Goal: Transaction & Acquisition: Purchase product/service

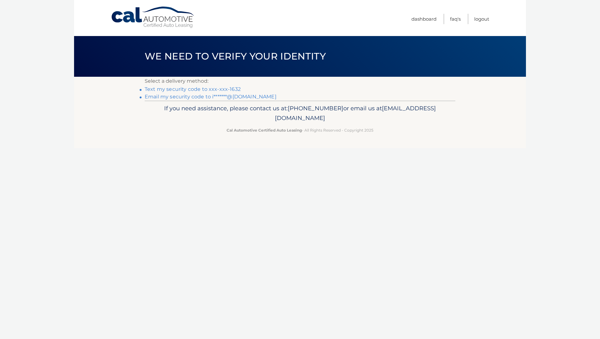
click at [168, 88] on link "Text my security code to xxx-xxx-1632" at bounding box center [193, 89] width 96 height 6
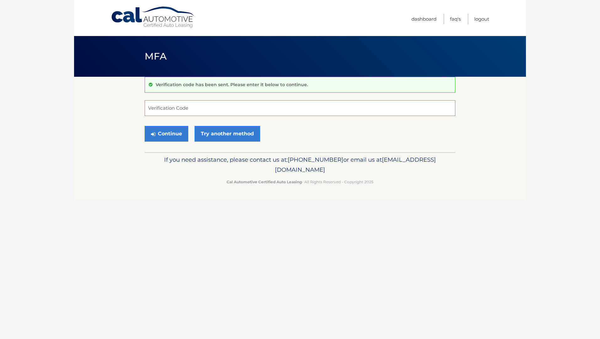
click at [157, 109] on input "Verification Code" at bounding box center [300, 108] width 310 height 16
type input "435451"
click at [167, 133] on button "Continue" at bounding box center [167, 134] width 44 height 16
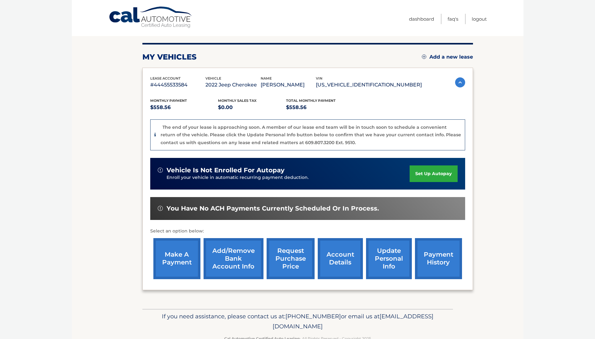
scroll to position [63, 0]
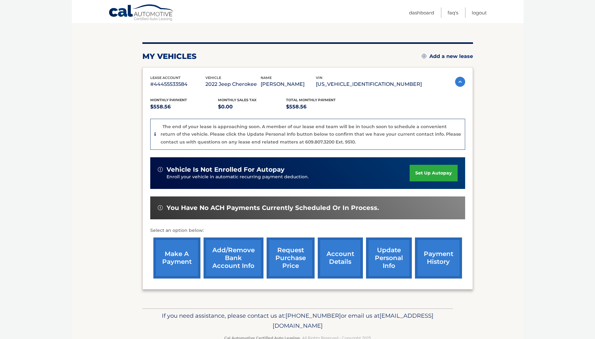
click at [178, 256] on link "make a payment" at bounding box center [176, 258] width 47 height 41
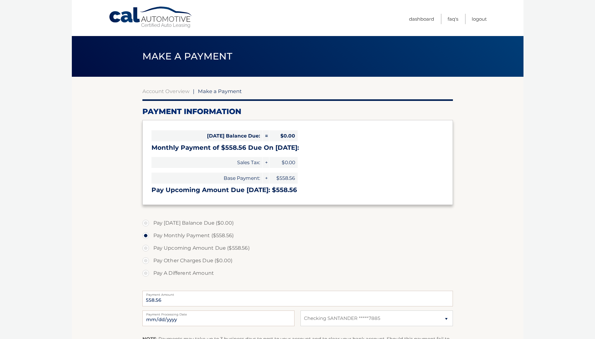
select select "ZWQyZWU1OTgtNGYyMC00ZTRjLTkxZTgtOGIyM2RiZjViODEy"
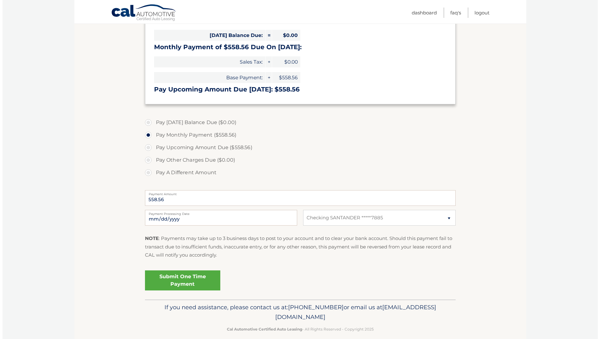
scroll to position [109, 0]
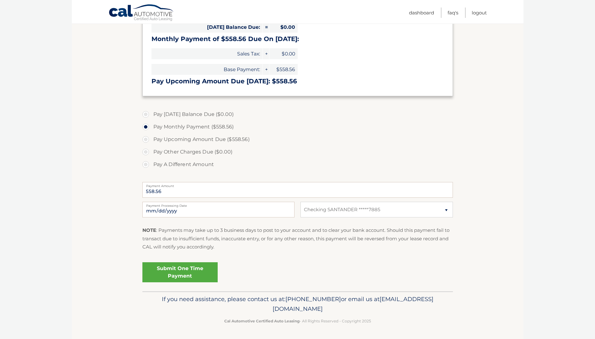
click at [174, 269] on link "Submit One Time Payment" at bounding box center [179, 272] width 75 height 20
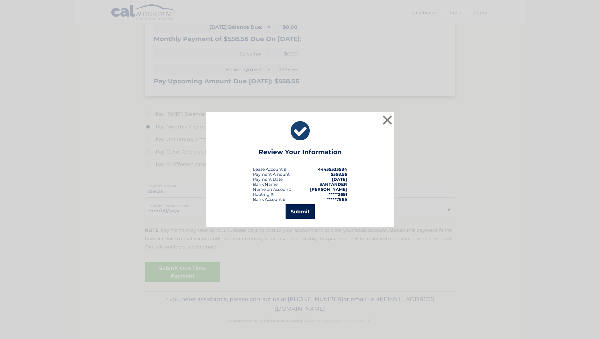
click at [301, 211] on button "Submit" at bounding box center [299, 211] width 29 height 15
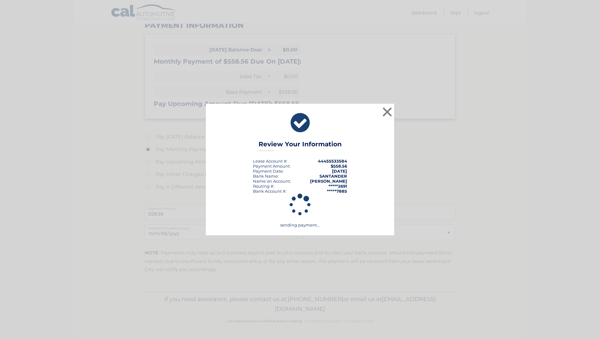
scroll to position [86, 0]
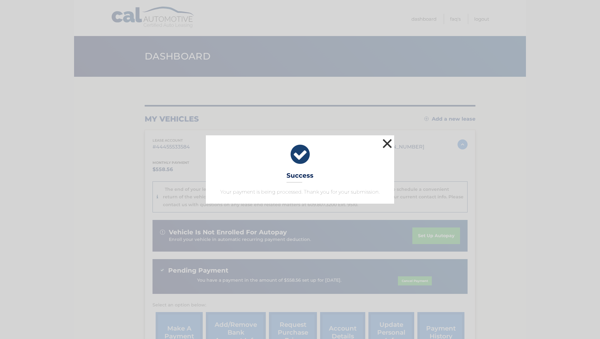
click at [389, 142] on button "×" at bounding box center [387, 143] width 13 height 13
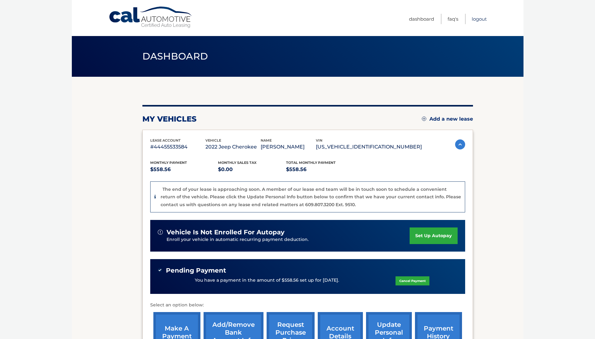
click at [480, 18] on link "Logout" at bounding box center [479, 19] width 15 height 10
